Goal: Navigation & Orientation: Find specific page/section

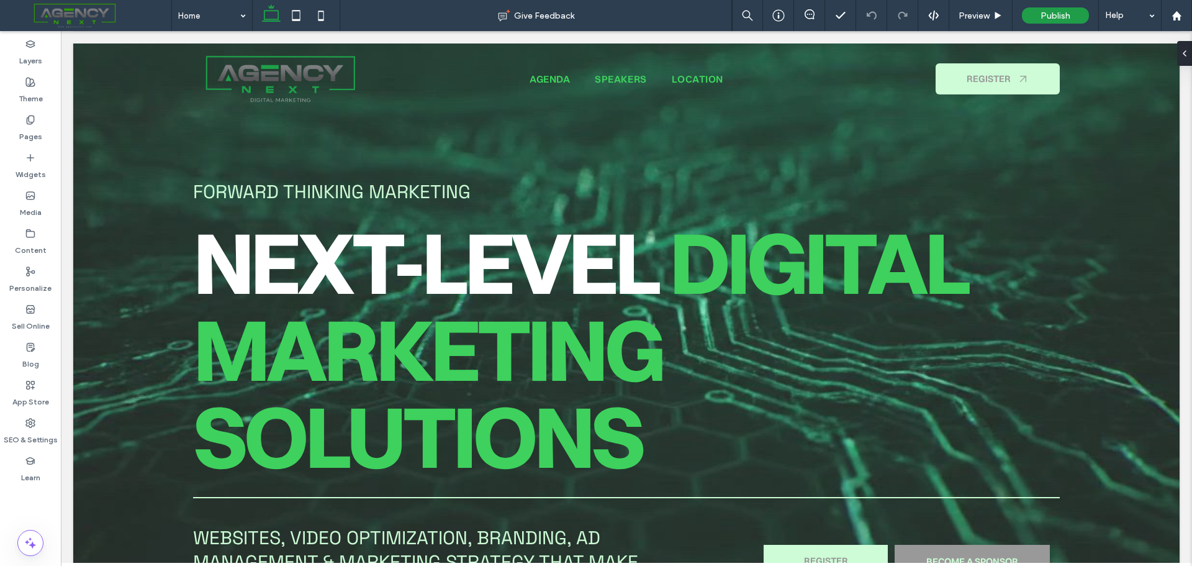
click at [42, 15] on span at bounding box center [90, 15] width 162 height 25
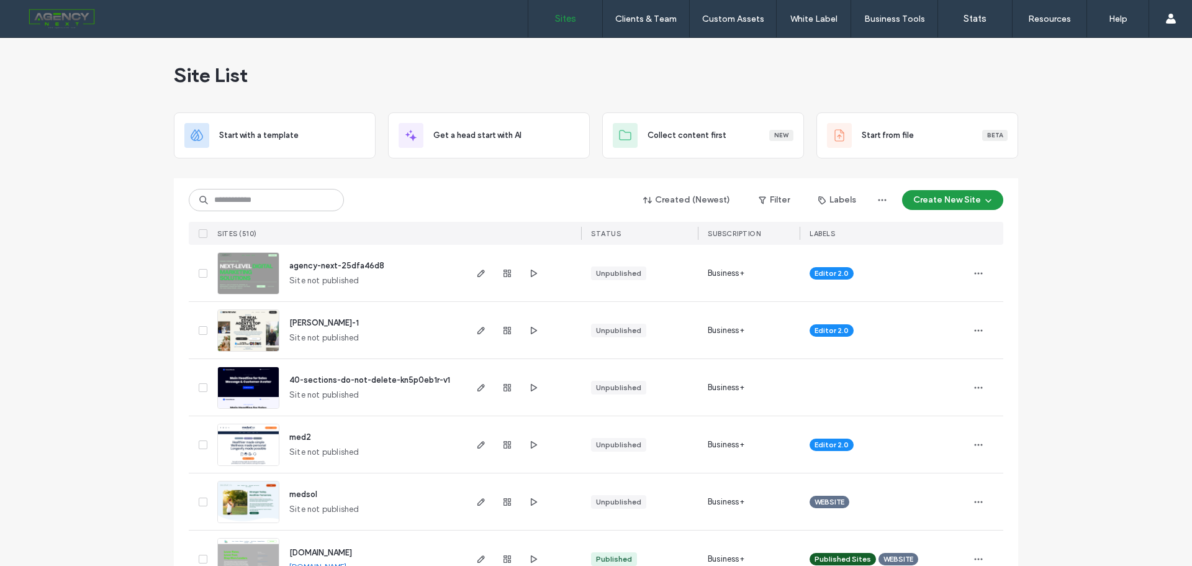
click at [303, 323] on span "[PERSON_NAME]-1" at bounding box center [324, 322] width 70 height 9
